Goal: Check status

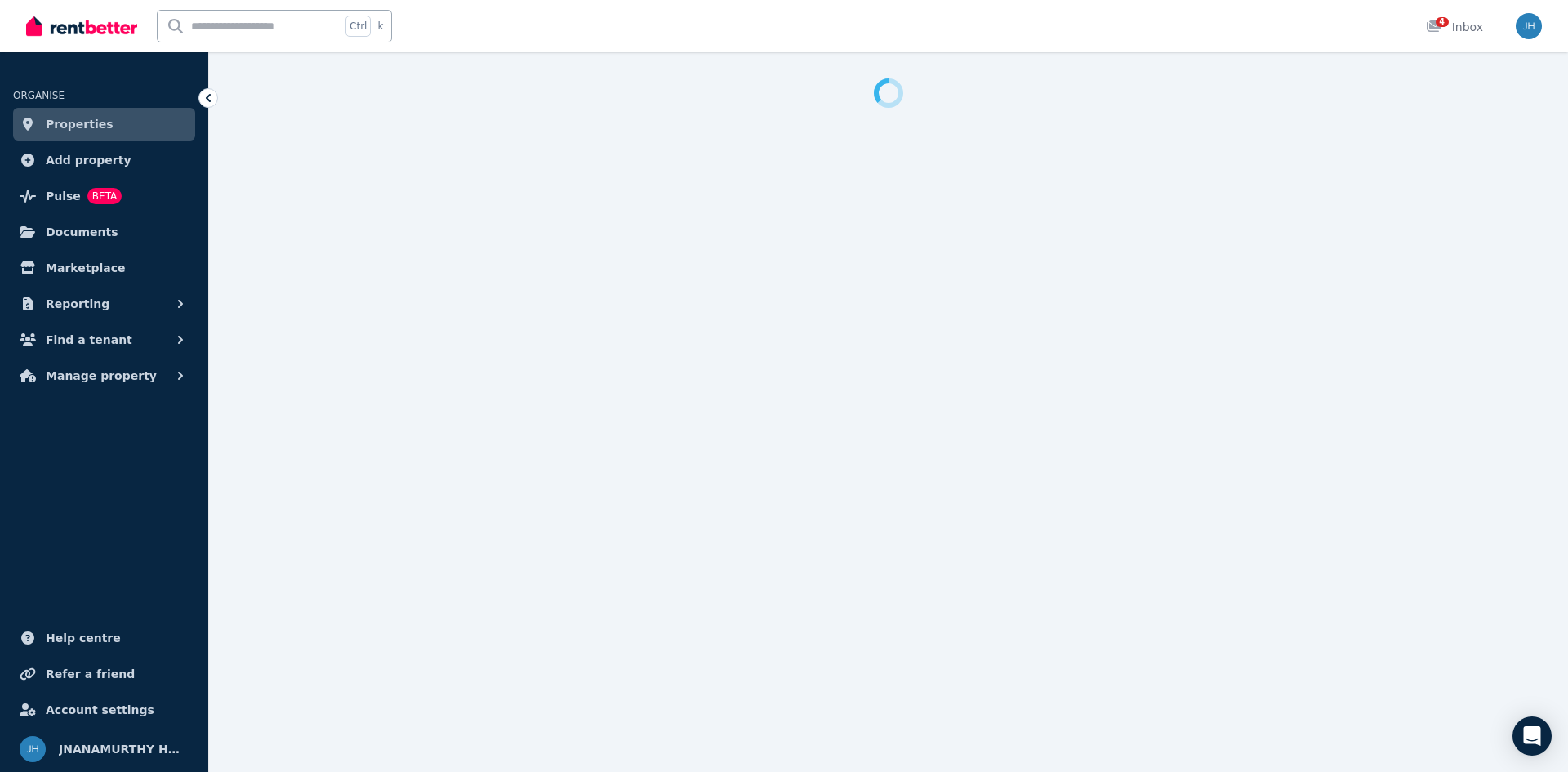
select select "**********"
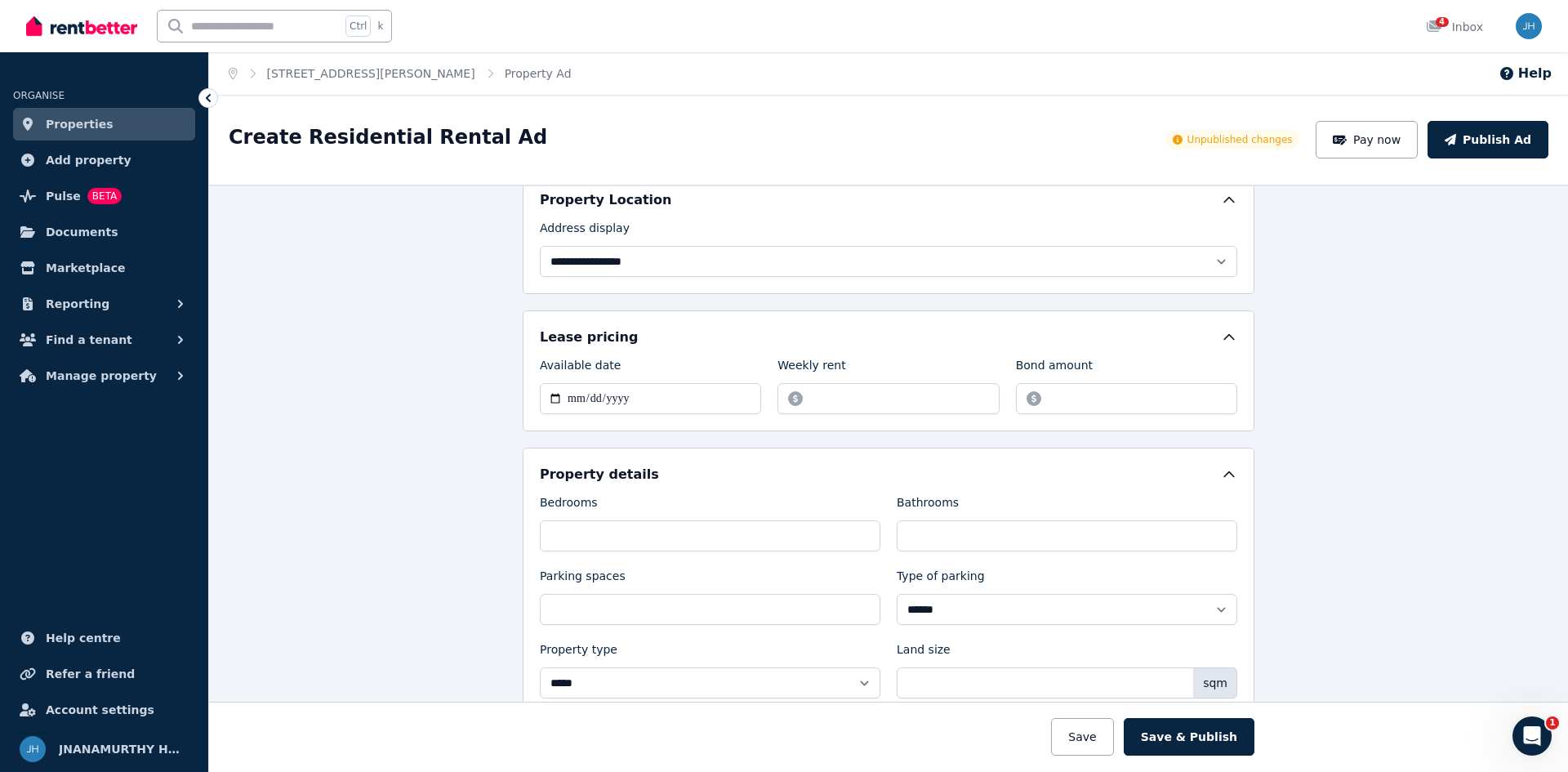
scroll to position [245, 0]
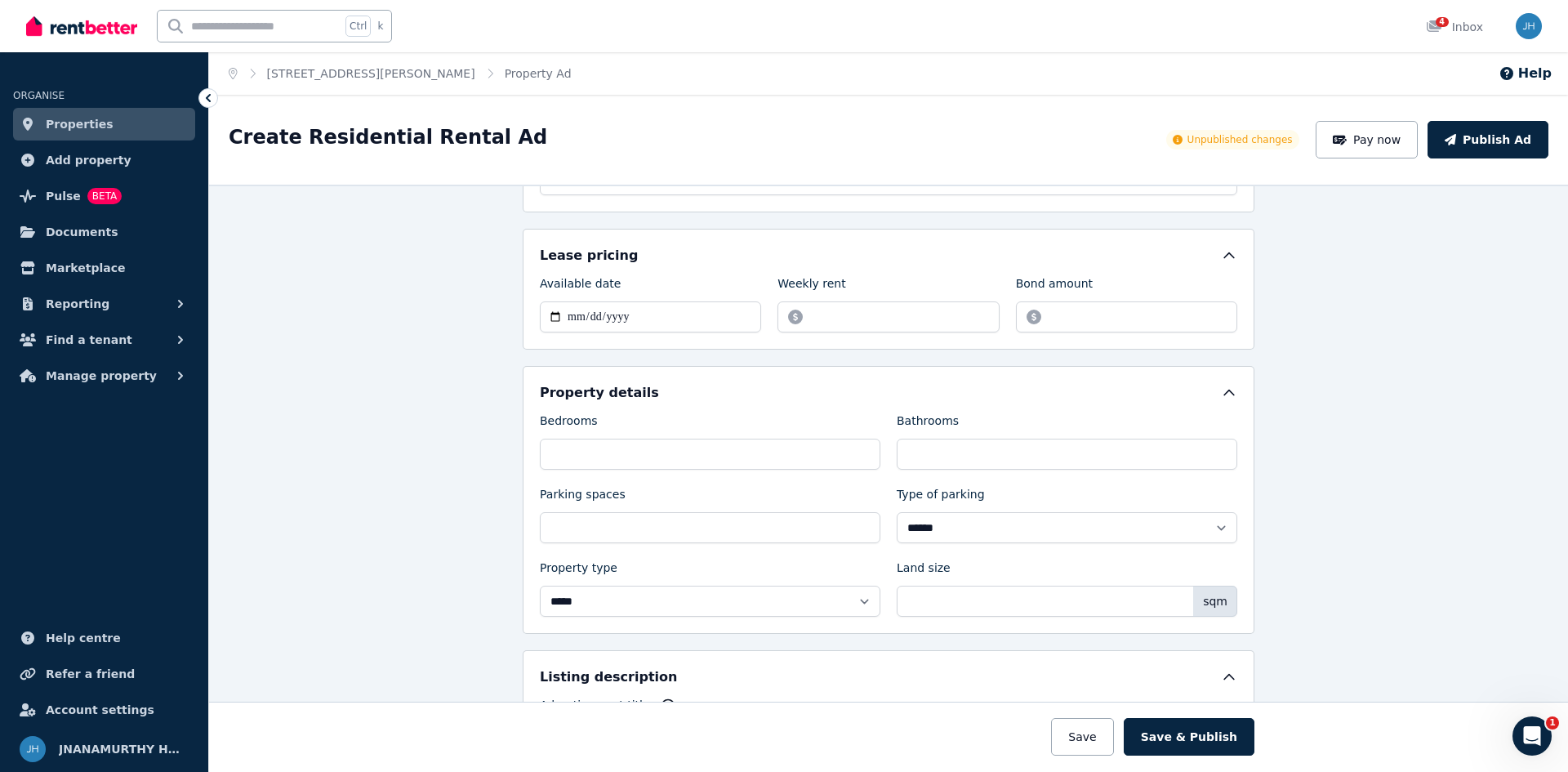
click at [76, 126] on span "Properties" at bounding box center [79, 124] width 68 height 20
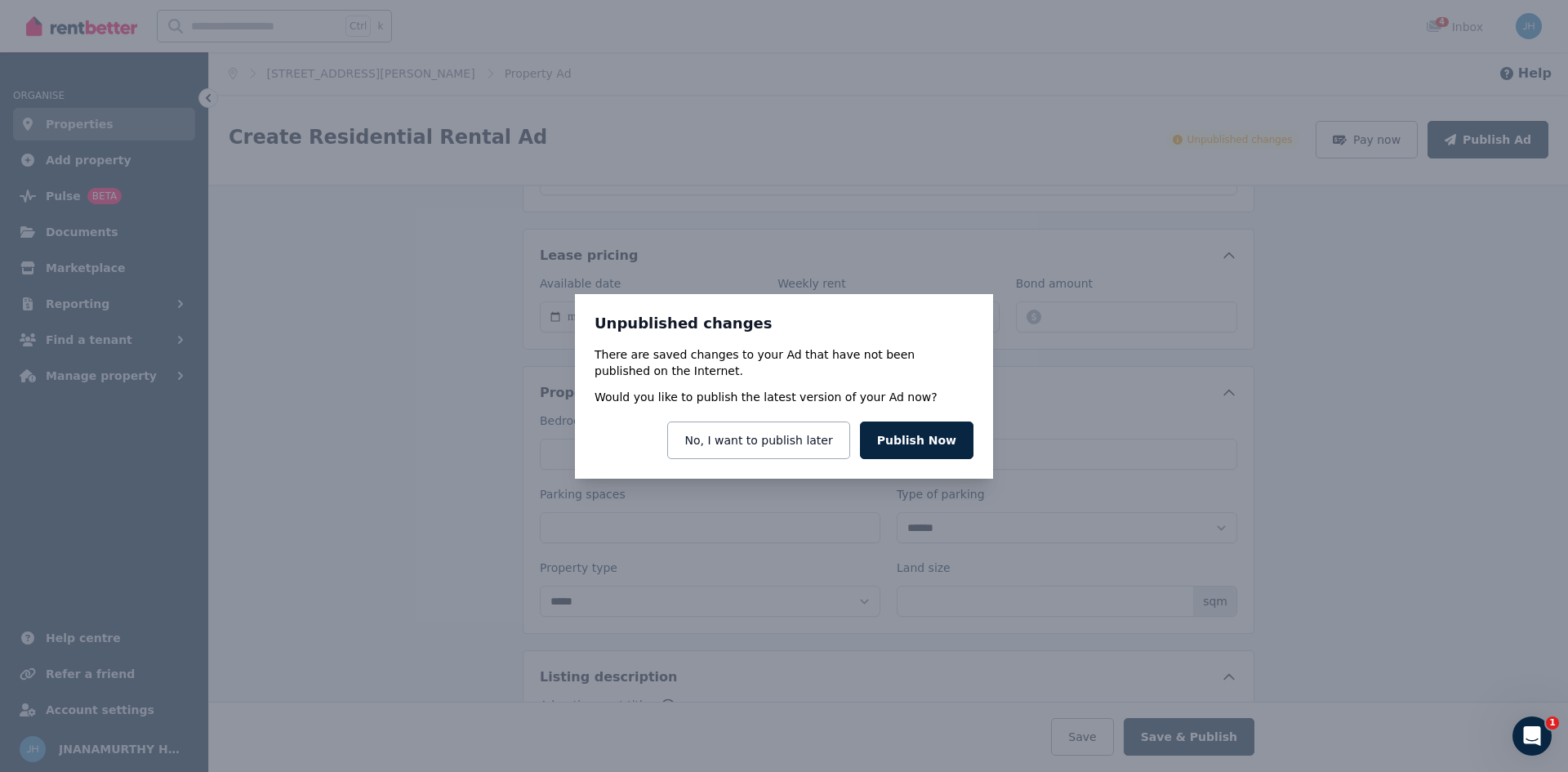
click at [73, 214] on div "Unpublished changes There are saved changes to your Ad that have not been publi…" at bounding box center [784, 386] width 1568 height 772
click at [772, 444] on button "No, I want to publish later" at bounding box center [757, 440] width 182 height 37
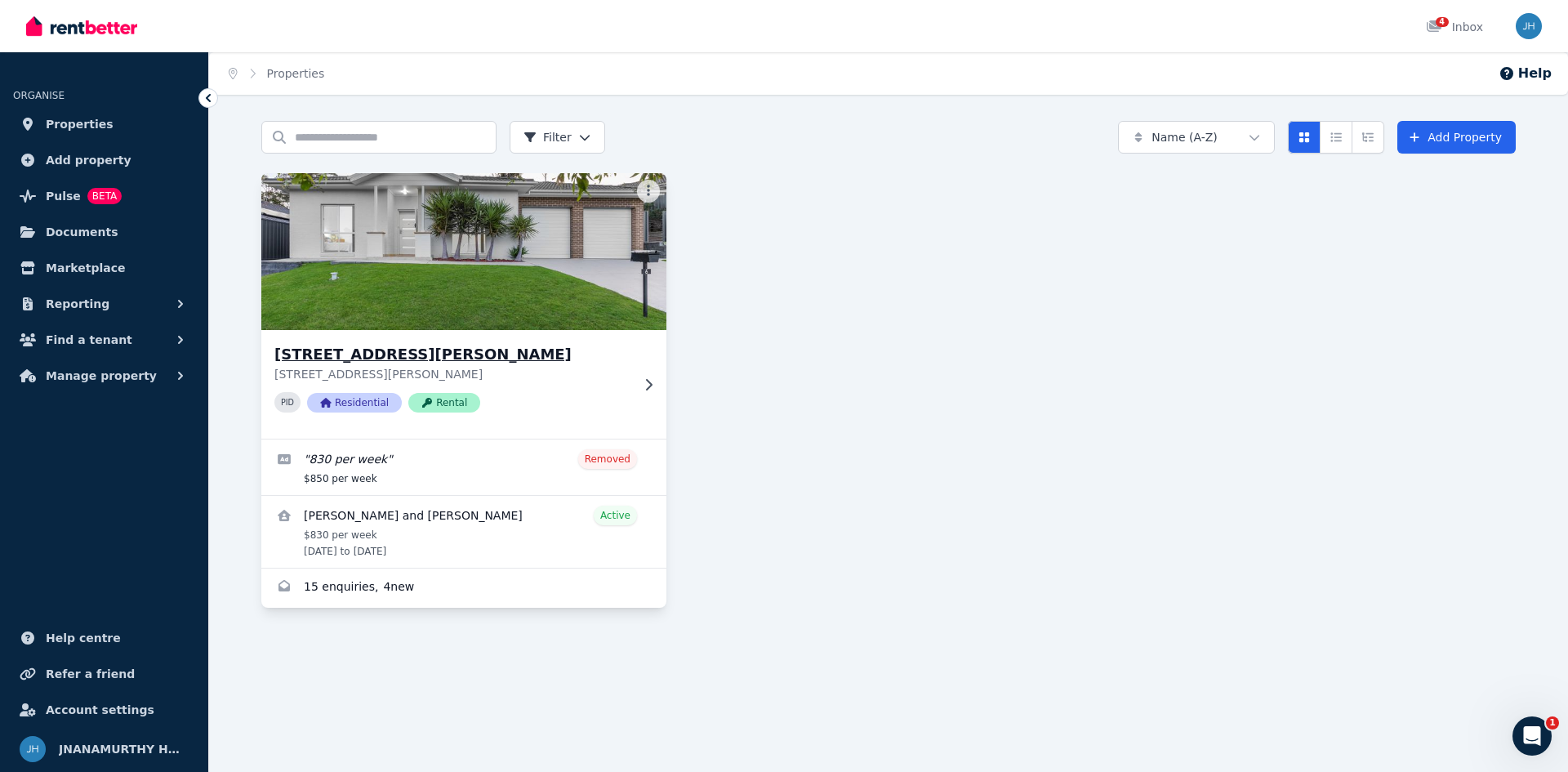
click at [371, 359] on h3 "6 Cockatoo St, Fletcher" at bounding box center [452, 354] width 356 height 23
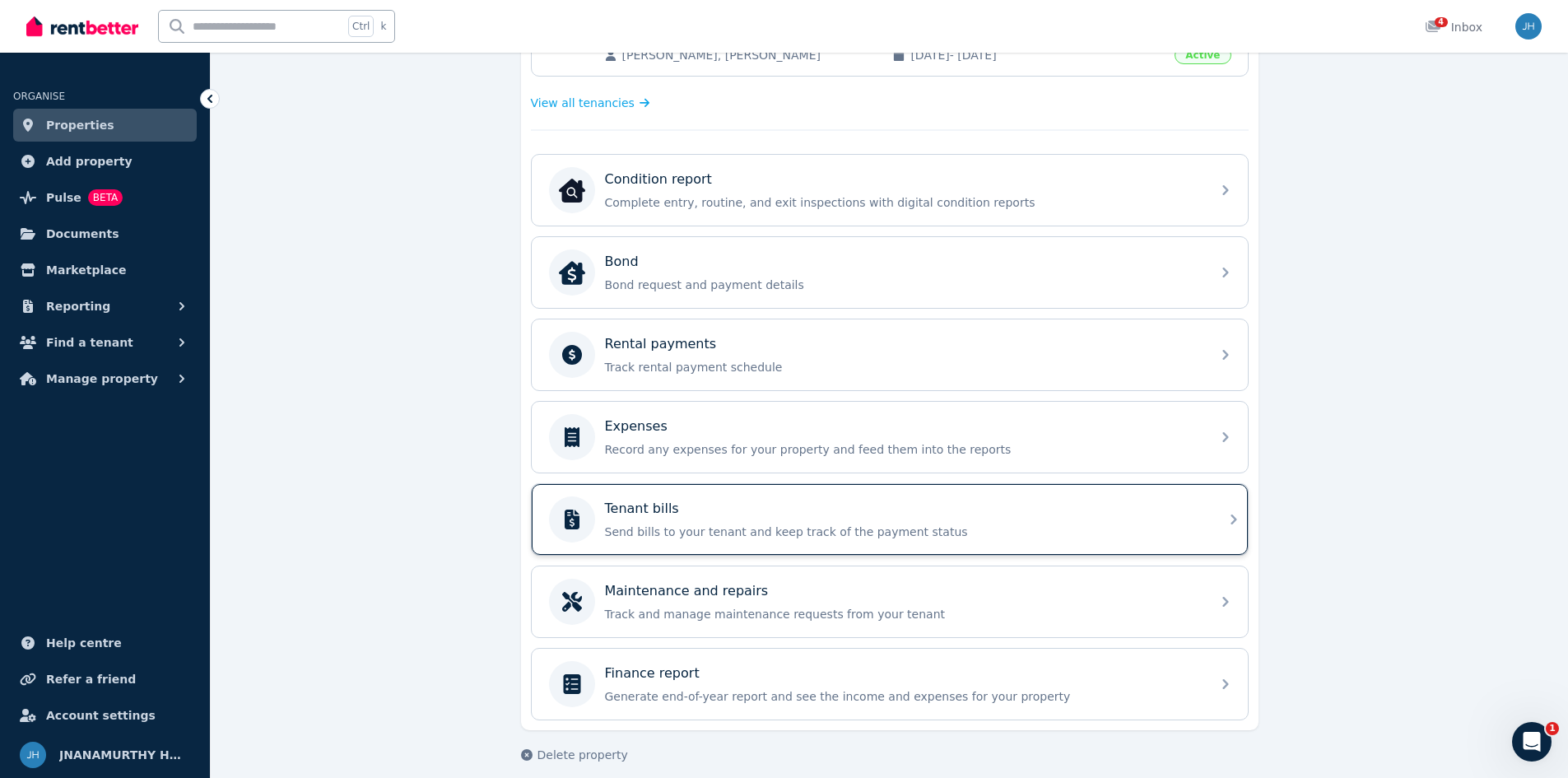
scroll to position [460, 0]
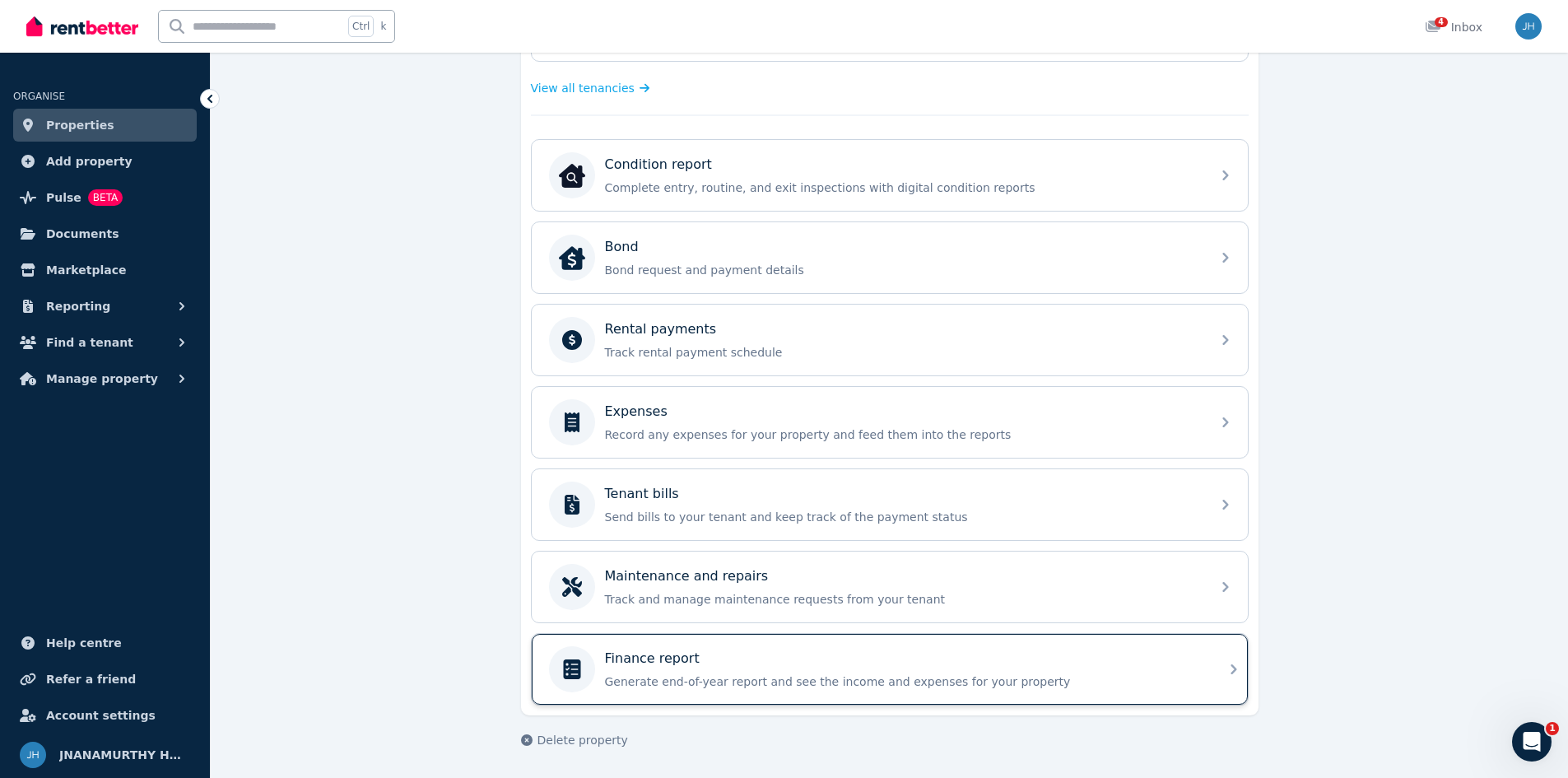
click at [628, 660] on p "Finance report" at bounding box center [651, 658] width 94 height 20
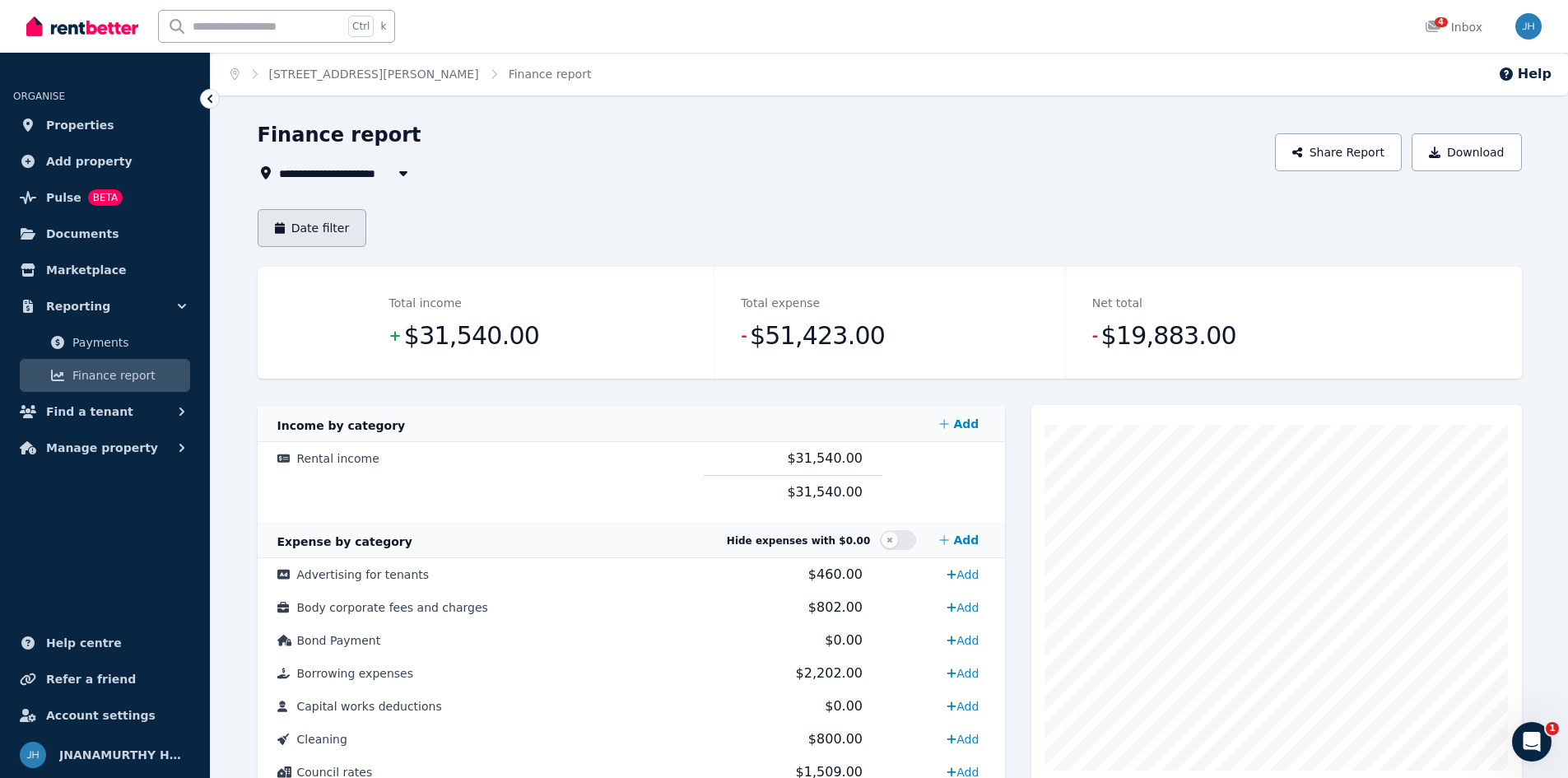
click at [337, 225] on button "Date filter" at bounding box center [312, 228] width 109 height 38
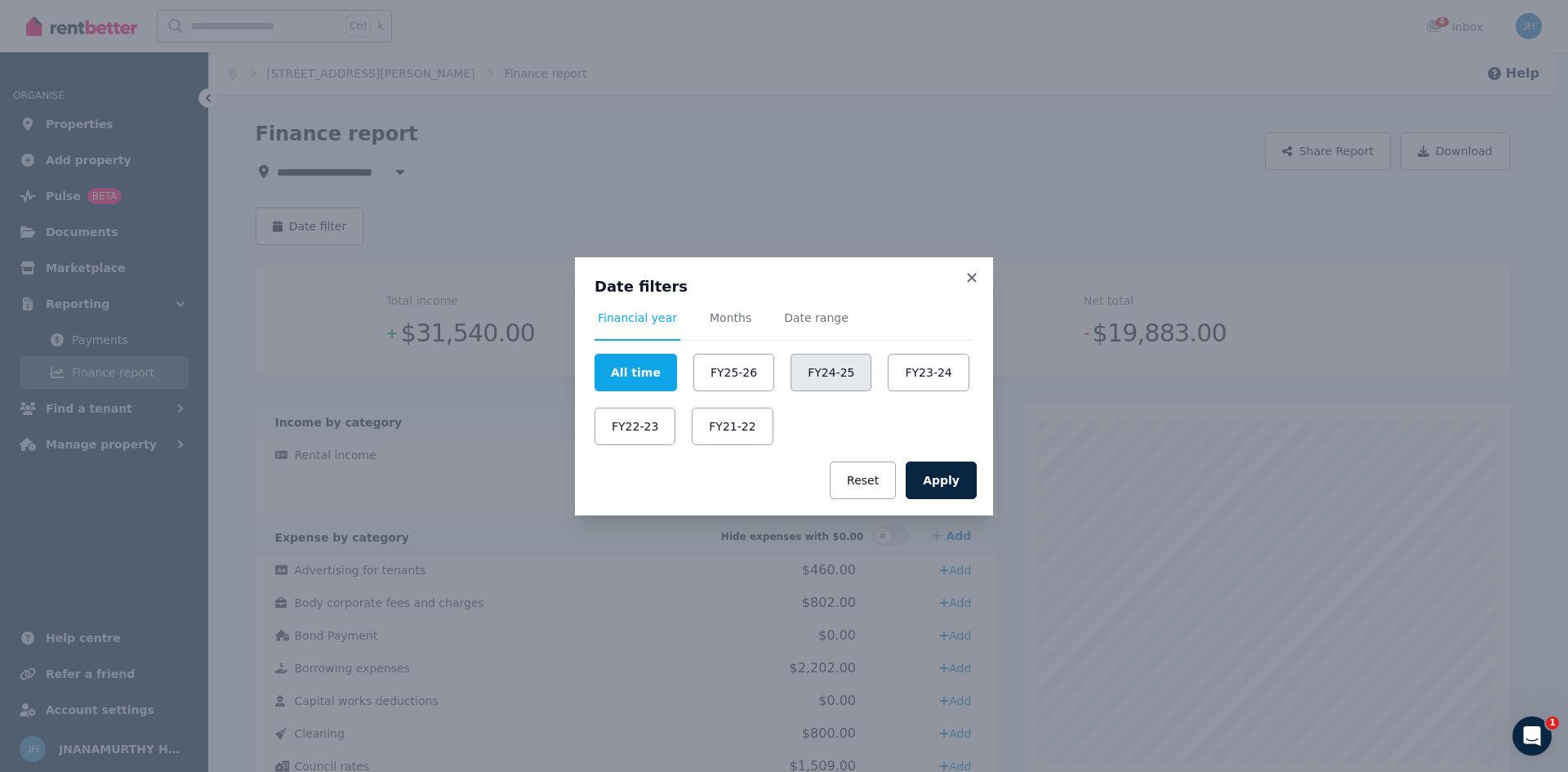
click at [808, 373] on button "FY24-25" at bounding box center [831, 373] width 81 height 37
click at [937, 483] on button "Apply" at bounding box center [941, 480] width 71 height 37
